Goal: Information Seeking & Learning: Learn about a topic

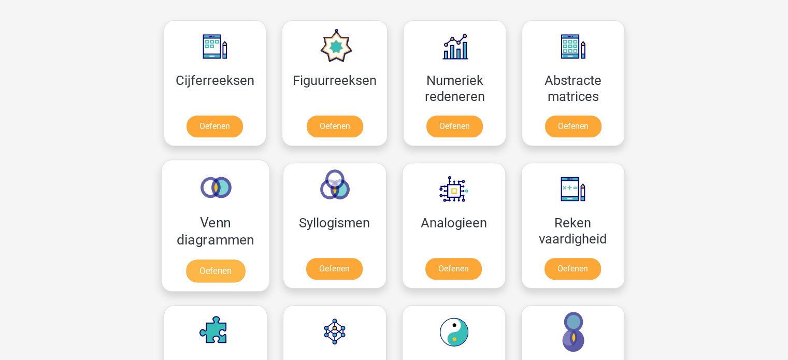
scroll to position [466, 0]
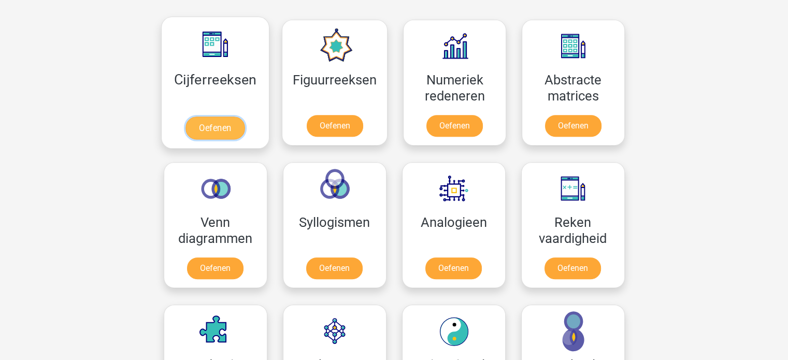
click at [225, 128] on link "Oefenen" at bounding box center [214, 128] width 59 height 23
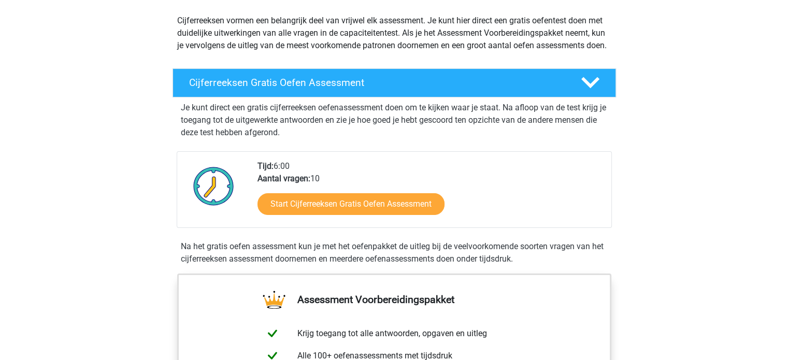
scroll to position [104, 0]
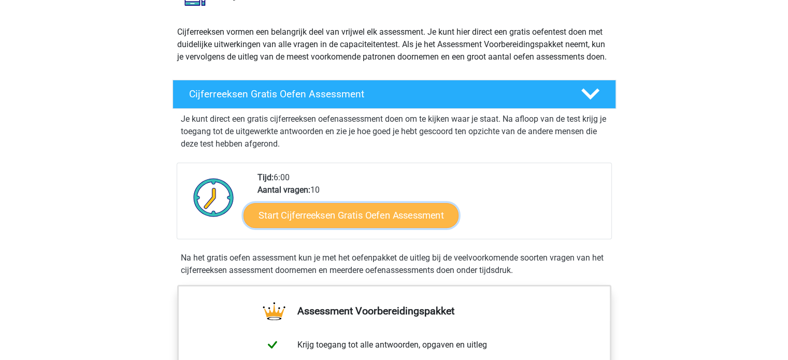
click at [395, 227] on link "Start Cijferreeksen Gratis Oefen Assessment" at bounding box center [350, 215] width 215 height 25
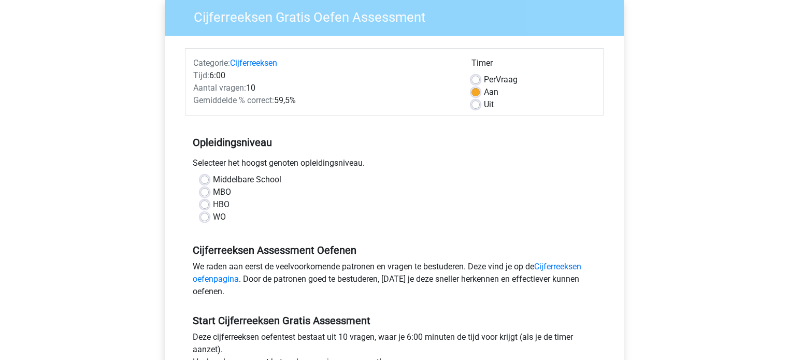
scroll to position [155, 0]
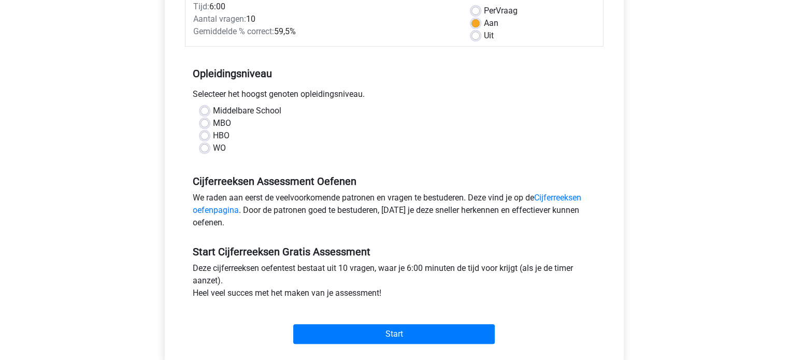
click at [202, 127] on div "MBO" at bounding box center [393, 123] width 387 height 12
click at [213, 133] on label "HBO" at bounding box center [221, 136] width 17 height 12
click at [205, 133] on input "HBO" at bounding box center [204, 135] width 8 height 10
radio input "true"
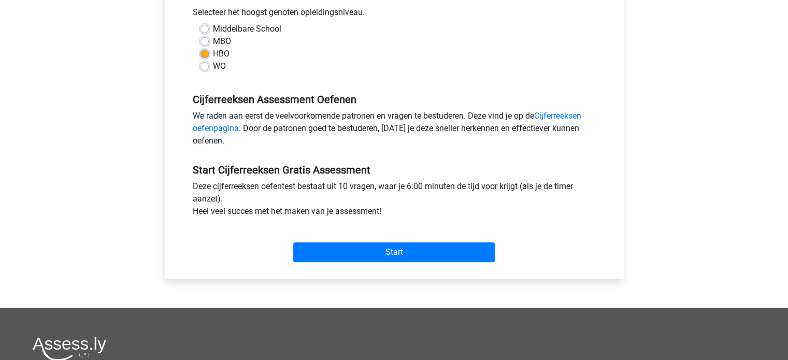
scroll to position [259, 0]
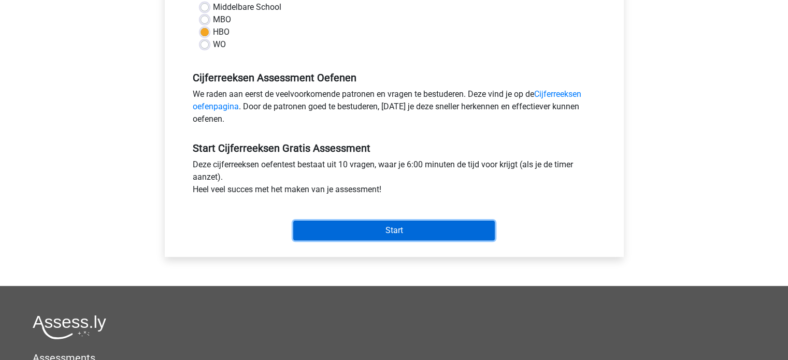
click at [352, 228] on input "Start" at bounding box center [394, 231] width 202 height 20
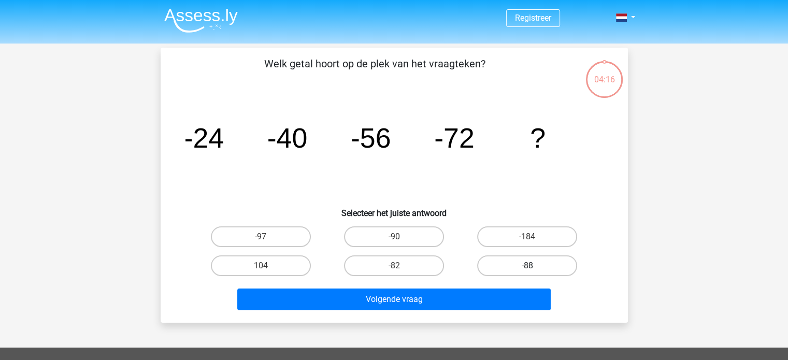
click at [518, 263] on label "-88" at bounding box center [527, 265] width 100 height 21
click at [527, 266] on input "-88" at bounding box center [530, 269] width 7 height 7
radio input "true"
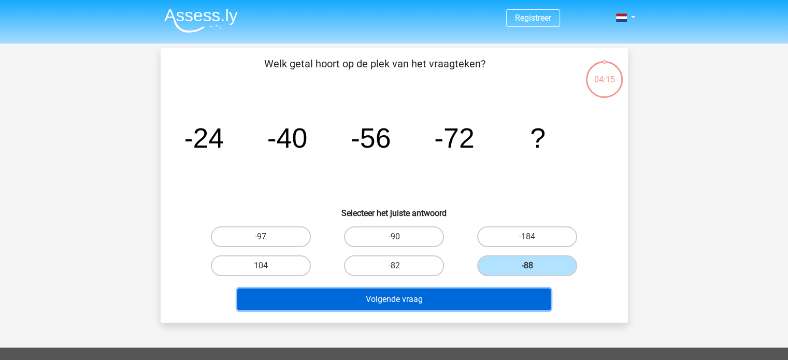
click at [420, 298] on button "Volgende vraag" at bounding box center [393, 300] width 313 height 22
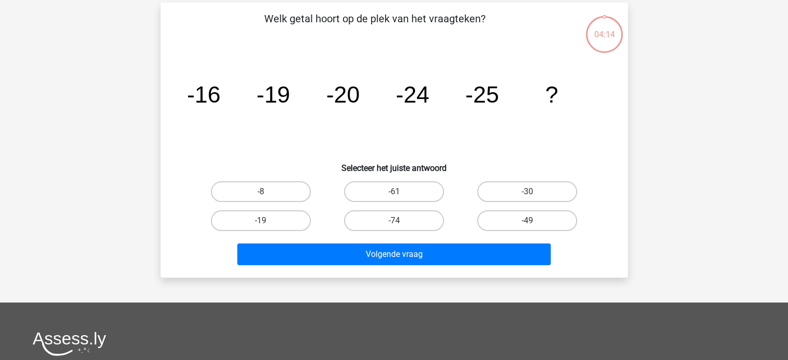
scroll to position [48, 0]
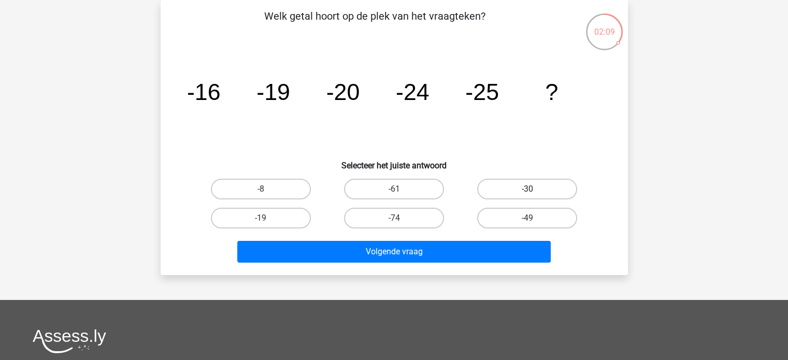
click at [522, 182] on label "-30" at bounding box center [527, 189] width 100 height 21
click at [527, 189] on input "-30" at bounding box center [530, 192] width 7 height 7
radio input "true"
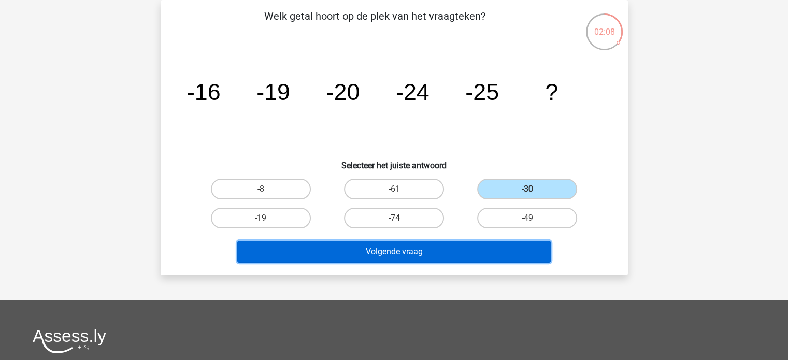
click at [441, 251] on button "Volgende vraag" at bounding box center [393, 252] width 313 height 22
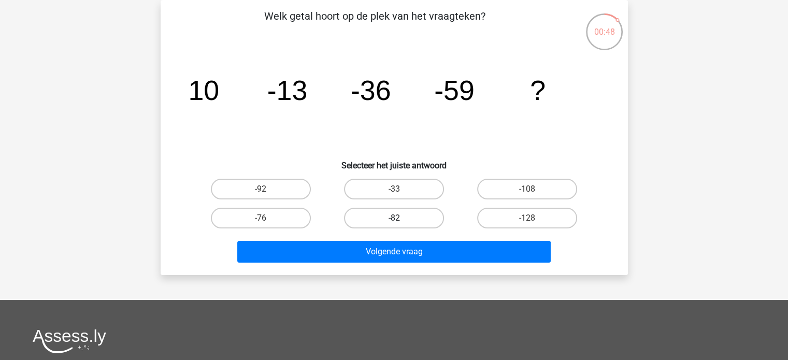
click at [402, 215] on label "-82" at bounding box center [394, 218] width 100 height 21
click at [400, 218] on input "-82" at bounding box center [397, 221] width 7 height 7
radio input "true"
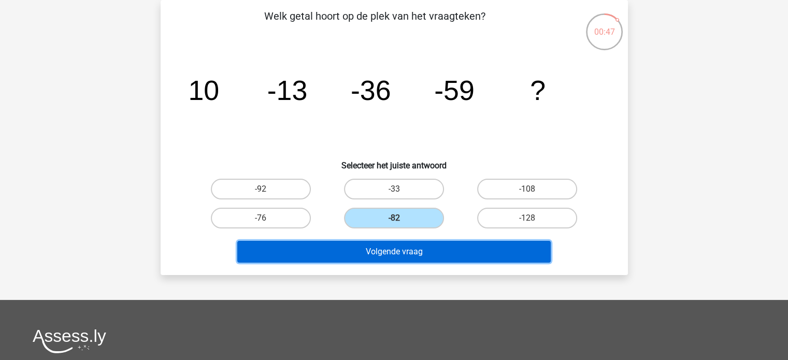
click at [396, 250] on button "Volgende vraag" at bounding box center [393, 252] width 313 height 22
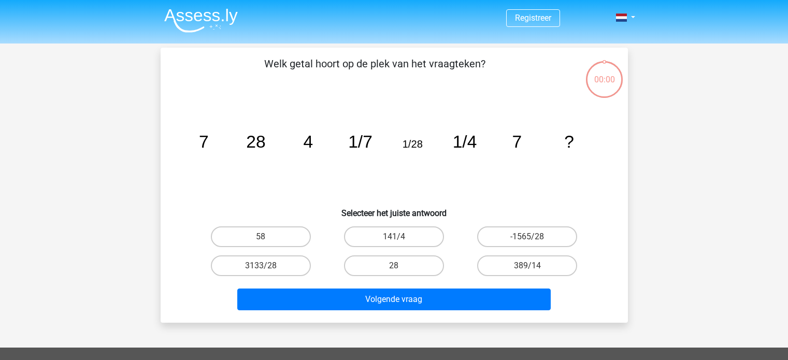
scroll to position [48, 0]
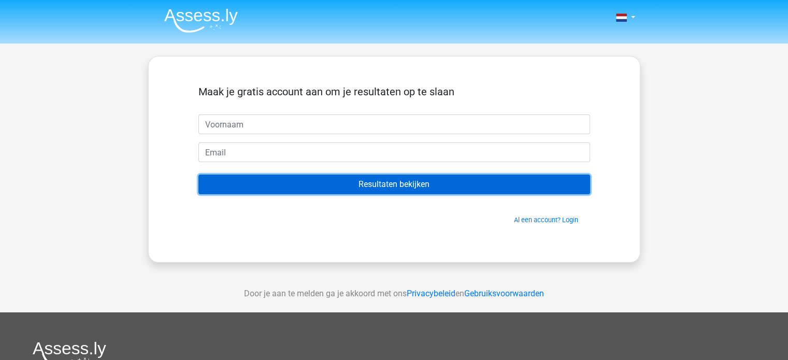
click at [443, 187] on input "Resultaten bekijken" at bounding box center [394, 185] width 392 height 20
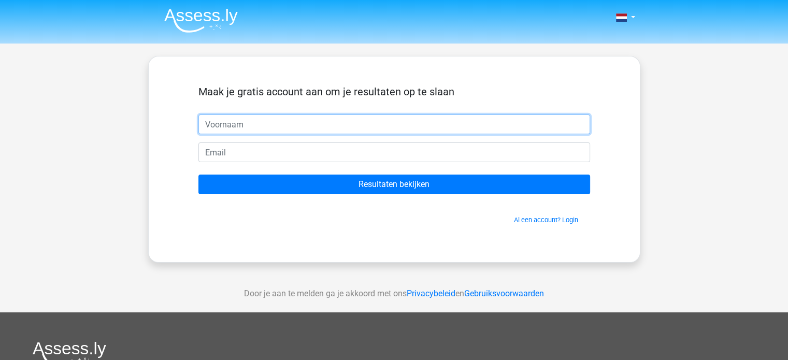
click at [450, 124] on input "text" at bounding box center [394, 124] width 392 height 20
type input "n"
type input "nele"
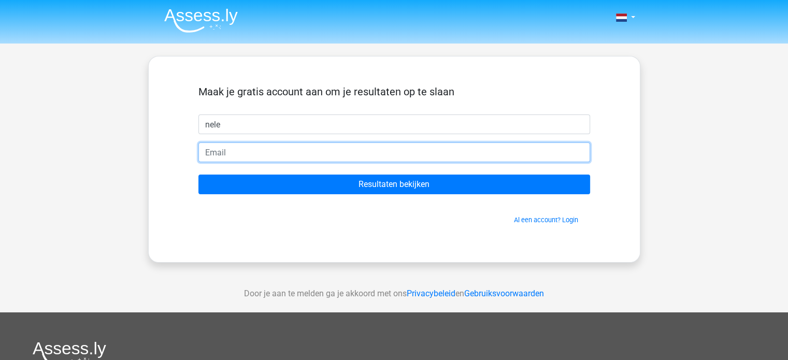
click at [358, 155] on input "email" at bounding box center [394, 152] width 392 height 20
type input "nelevgt@gmail.com"
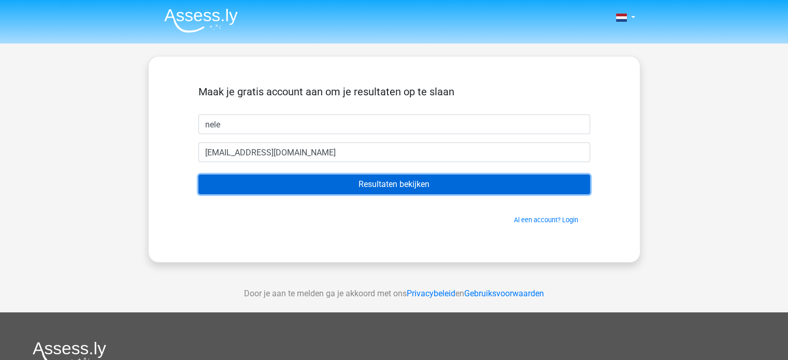
click at [332, 184] on input "Resultaten bekijken" at bounding box center [394, 185] width 392 height 20
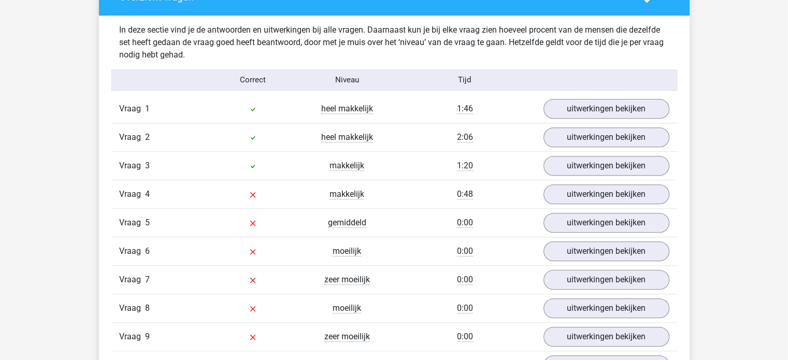
scroll to position [829, 0]
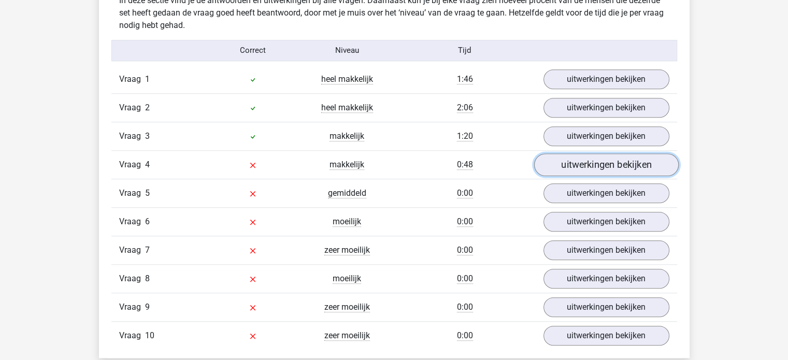
click at [574, 161] on link "uitwerkingen bekijken" at bounding box center [606, 164] width 145 height 23
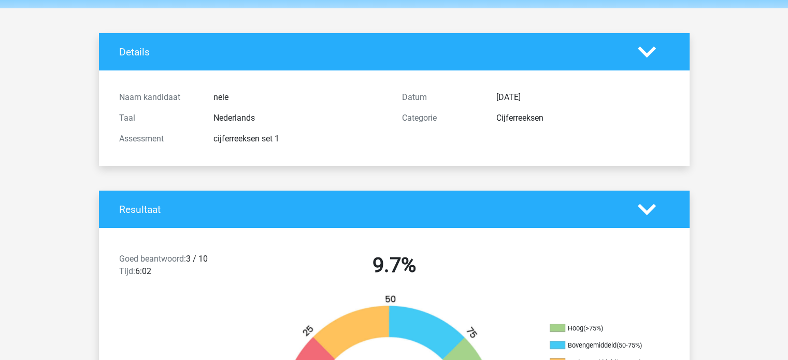
scroll to position [155, 0]
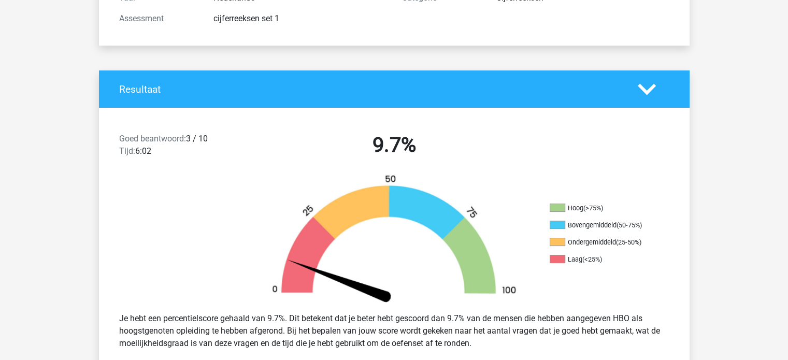
click at [646, 89] on icon at bounding box center [647, 89] width 18 height 18
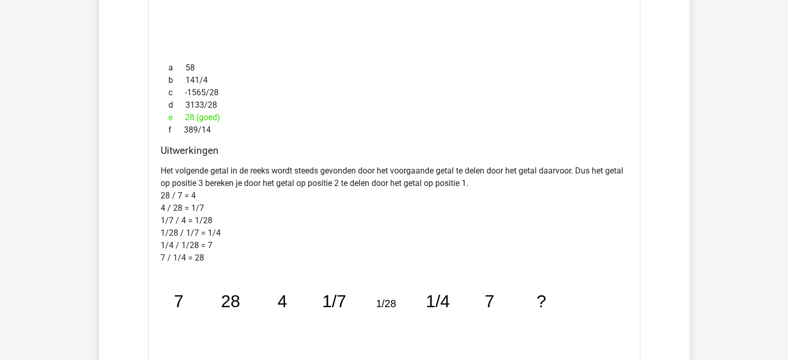
scroll to position [1088, 0]
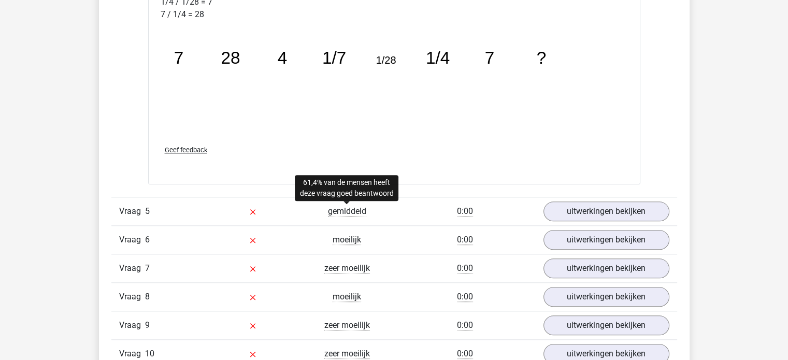
click at [352, 208] on span "gemiddeld" at bounding box center [347, 211] width 38 height 10
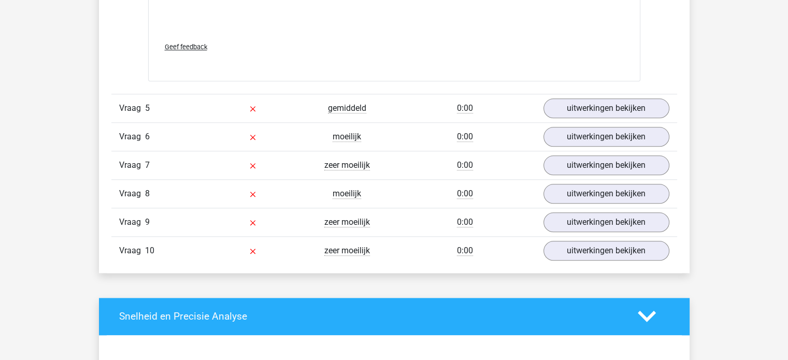
scroll to position [1191, 0]
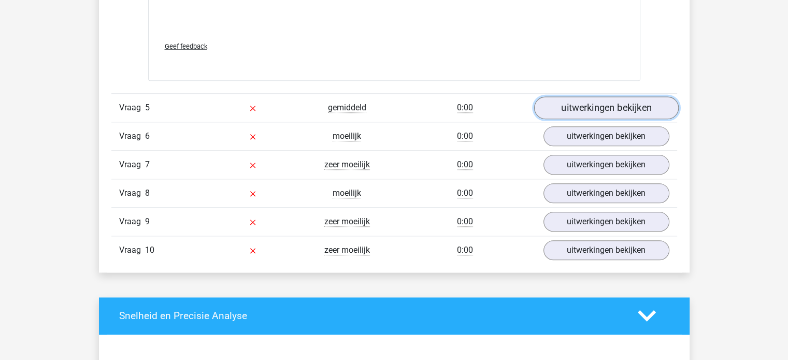
click at [594, 103] on link "uitwerkingen bekijken" at bounding box center [606, 107] width 145 height 23
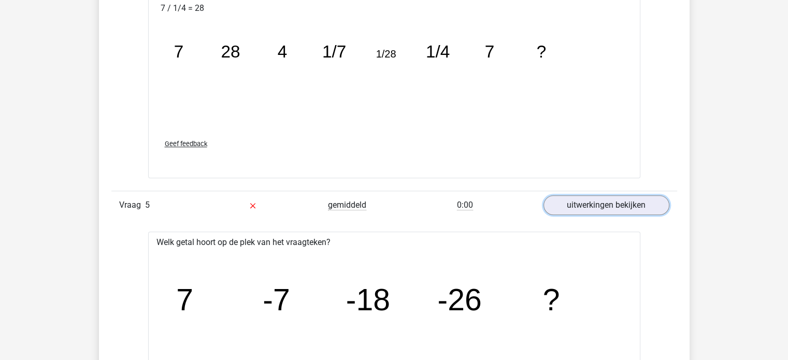
scroll to position [1088, 0]
